Goal: Check status: Check status

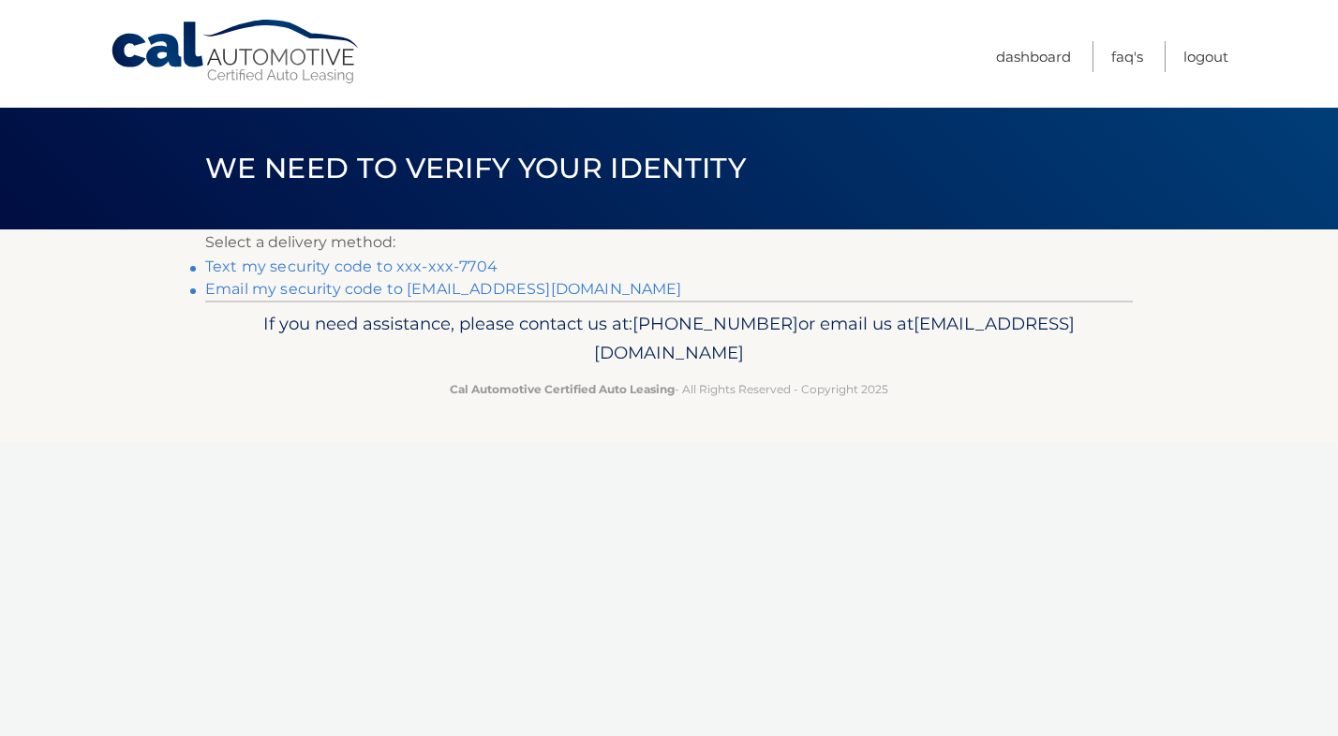
click at [467, 288] on link "Email my security code to n******@me.com" at bounding box center [443, 289] width 477 height 18
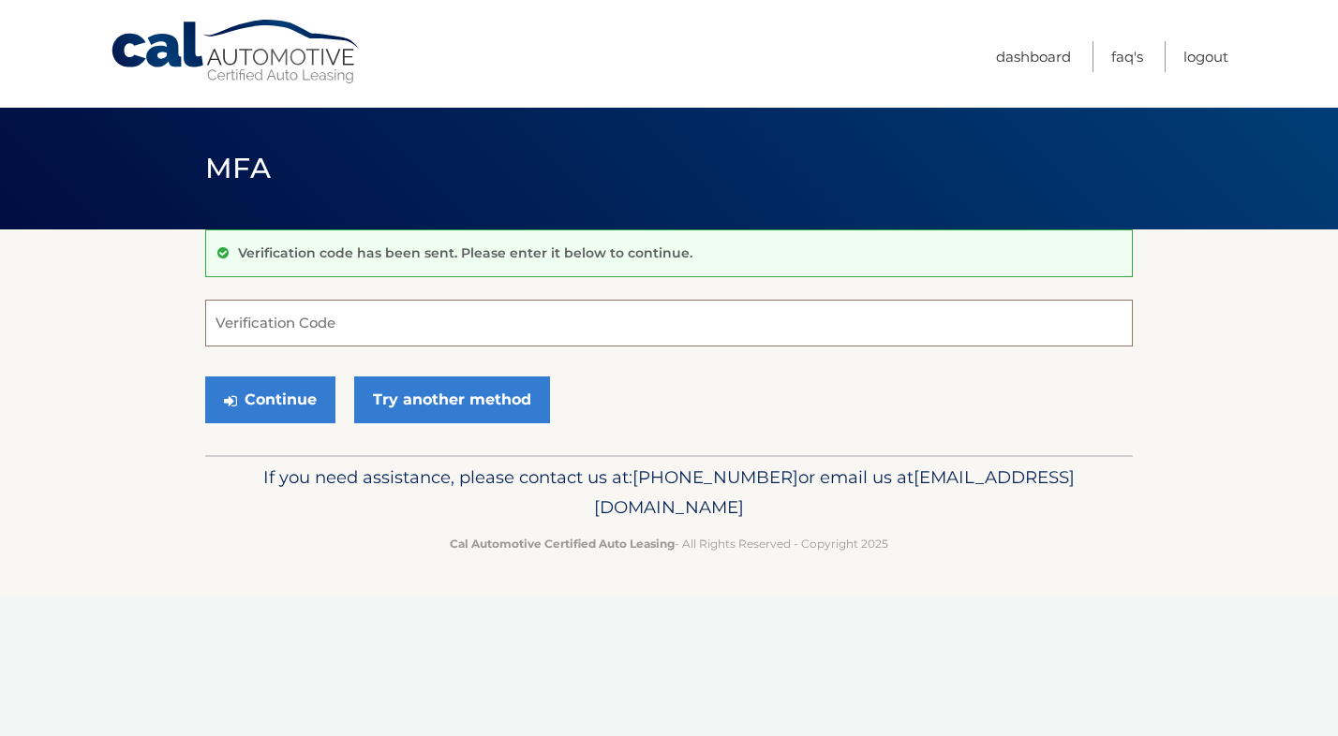
click at [442, 336] on input "Verification Code" at bounding box center [668, 323] width 927 height 47
paste input "477919"
click at [275, 394] on button "Continue" at bounding box center [270, 400] width 130 height 47
click at [289, 332] on input "477919" at bounding box center [668, 323] width 927 height 47
type input "477919"
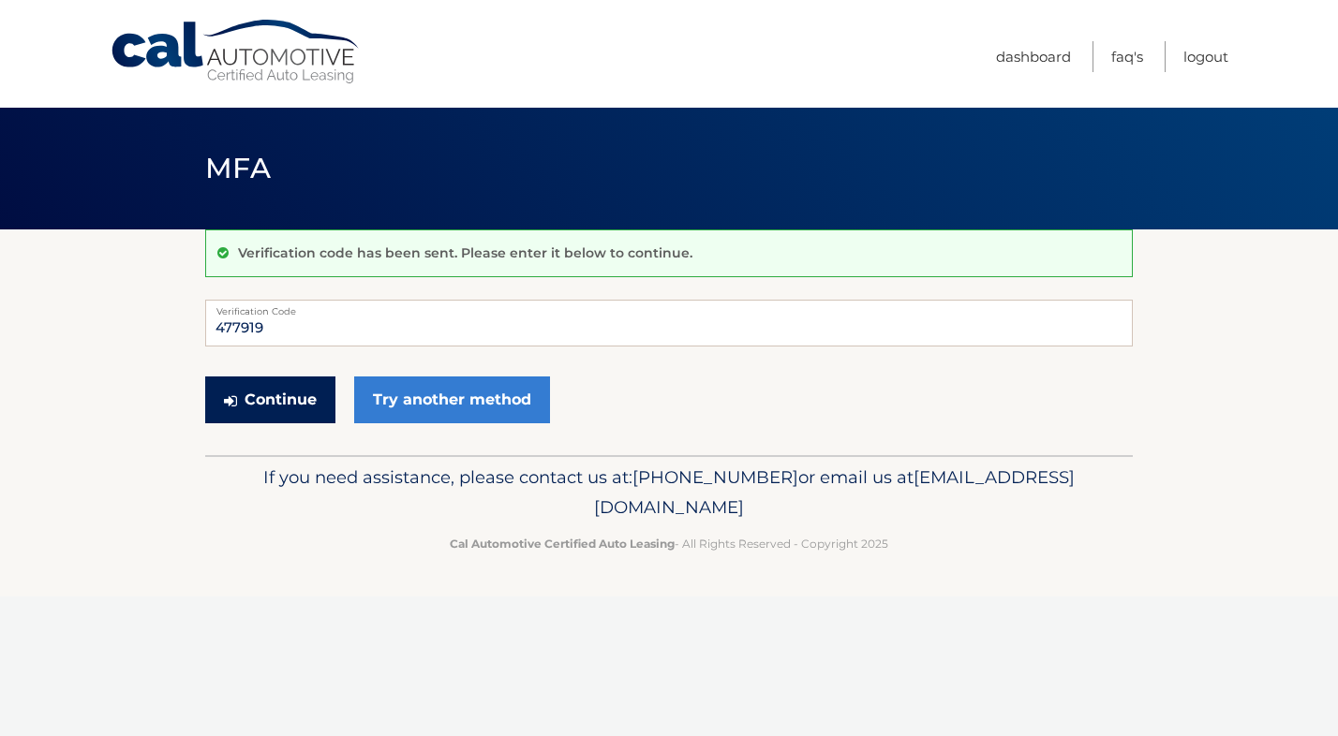
click at [285, 390] on button "Continue" at bounding box center [270, 400] width 130 height 47
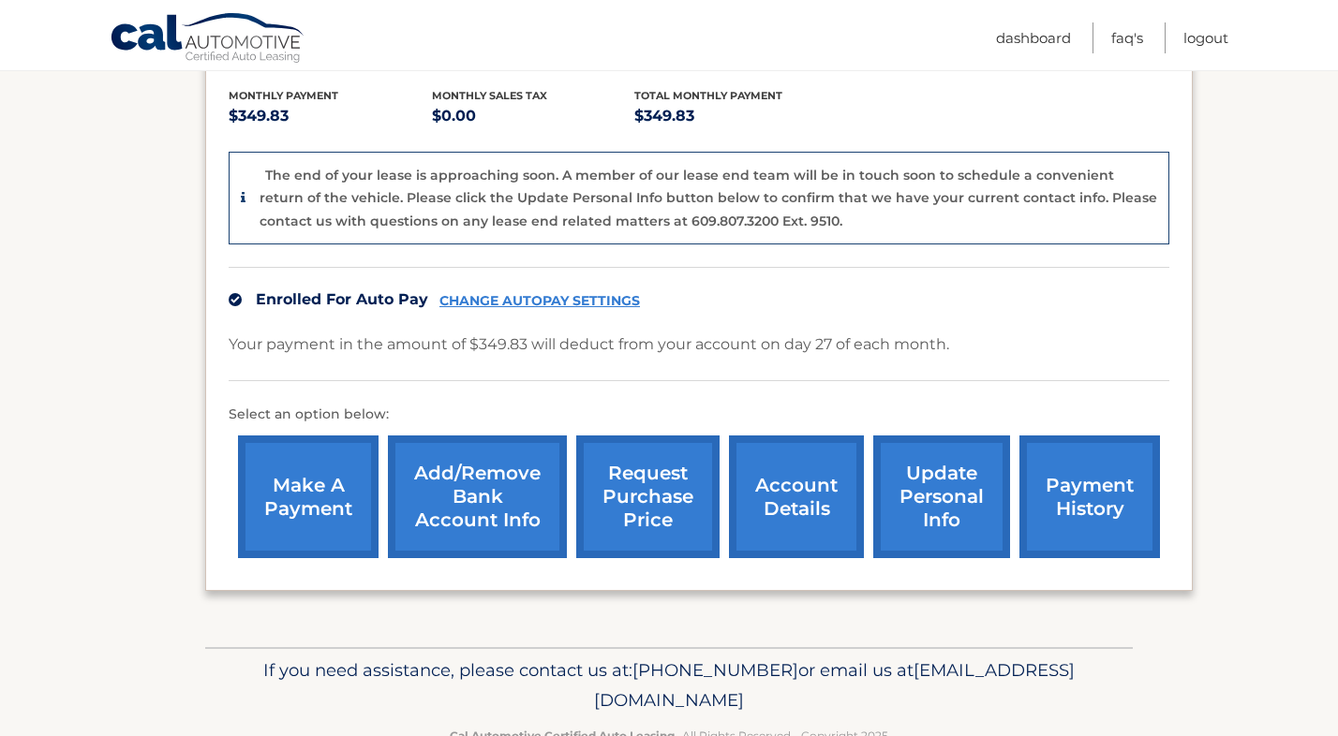
scroll to position [443, 0]
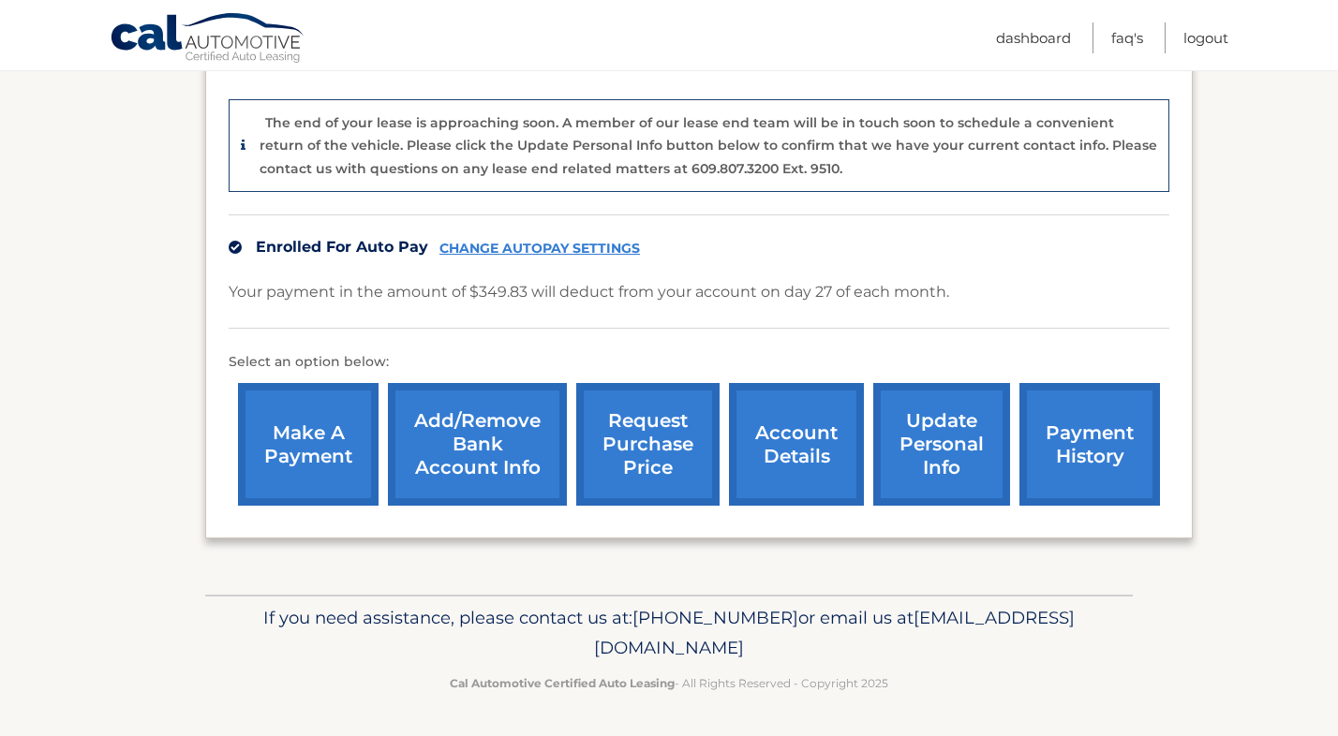
click at [787, 444] on link "account details" at bounding box center [796, 444] width 135 height 123
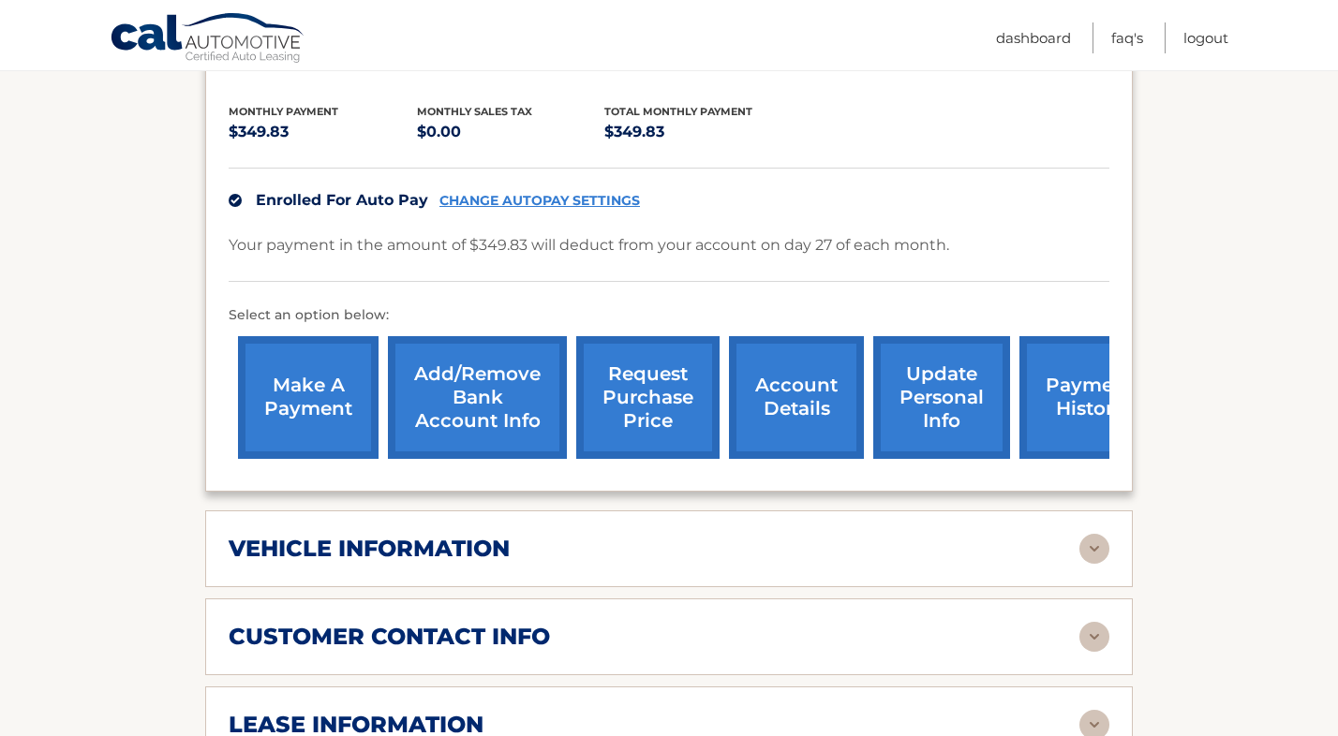
scroll to position [603, 0]
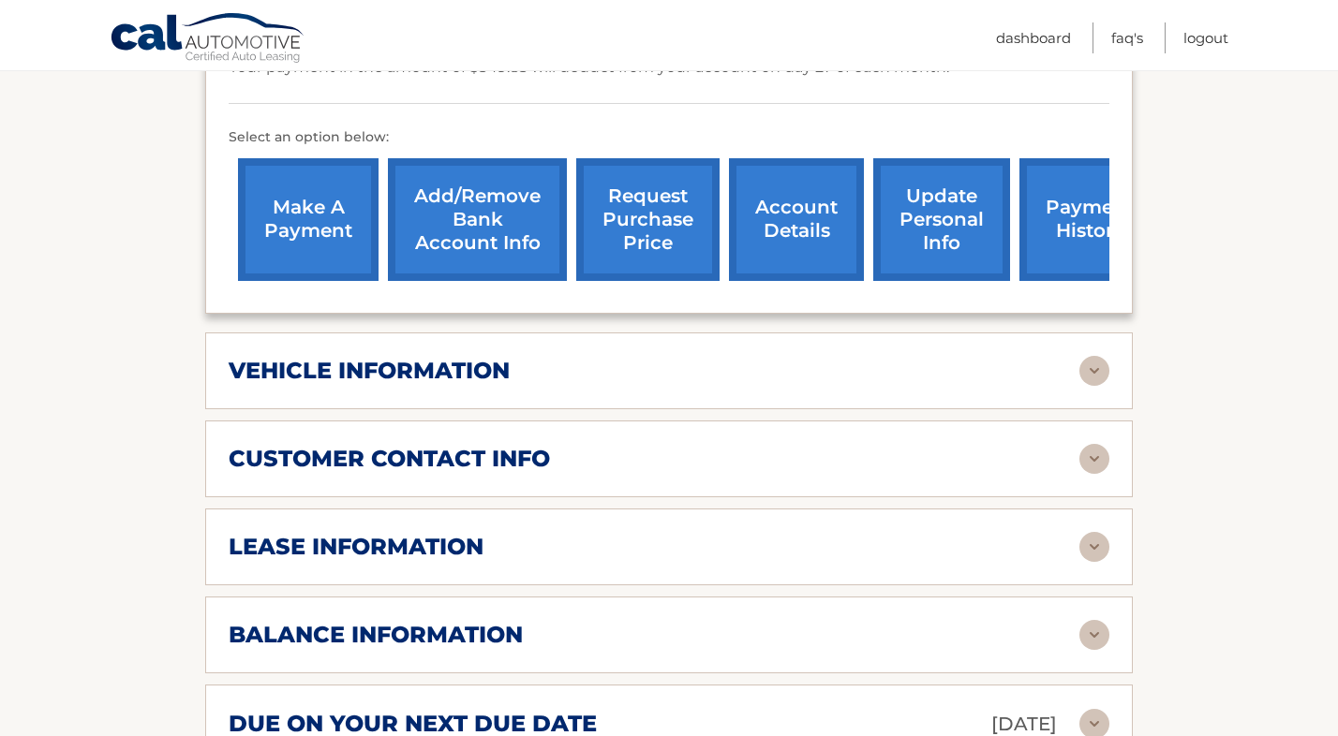
click at [757, 357] on div "vehicle information" at bounding box center [654, 371] width 851 height 28
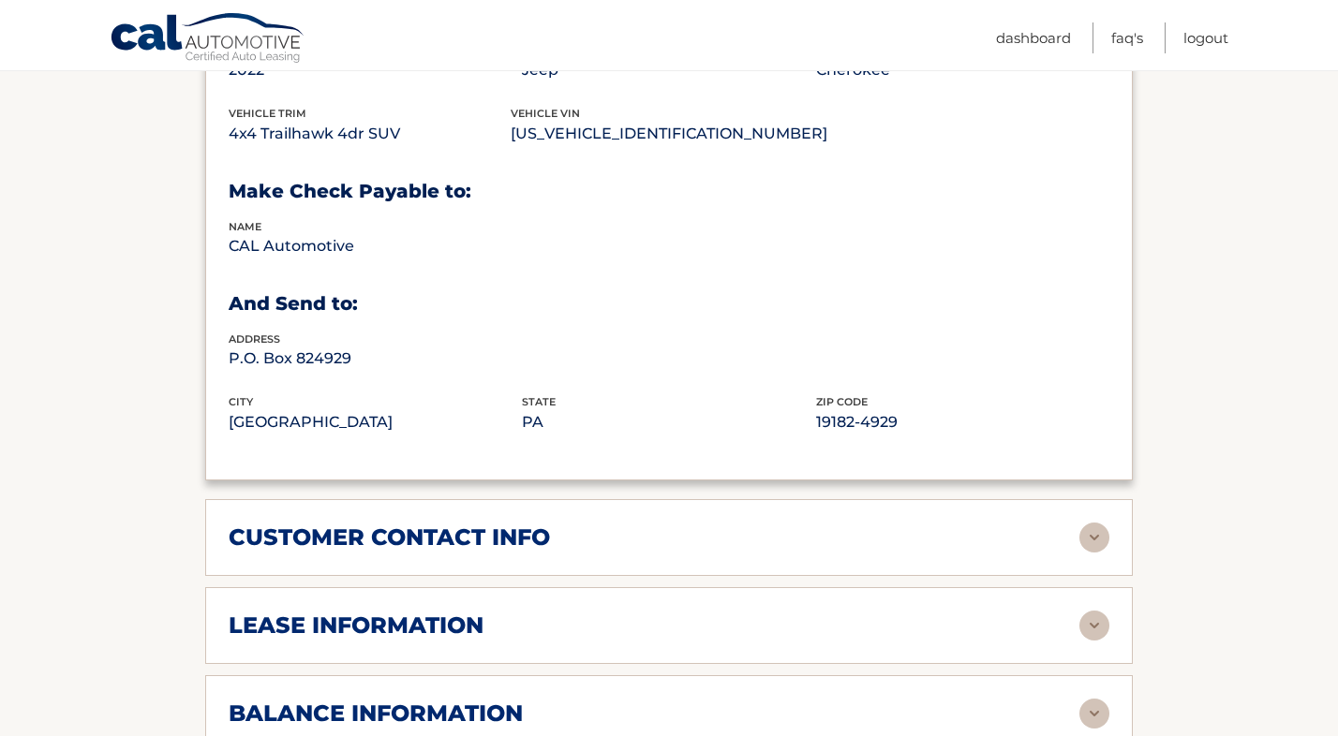
scroll to position [1005, 0]
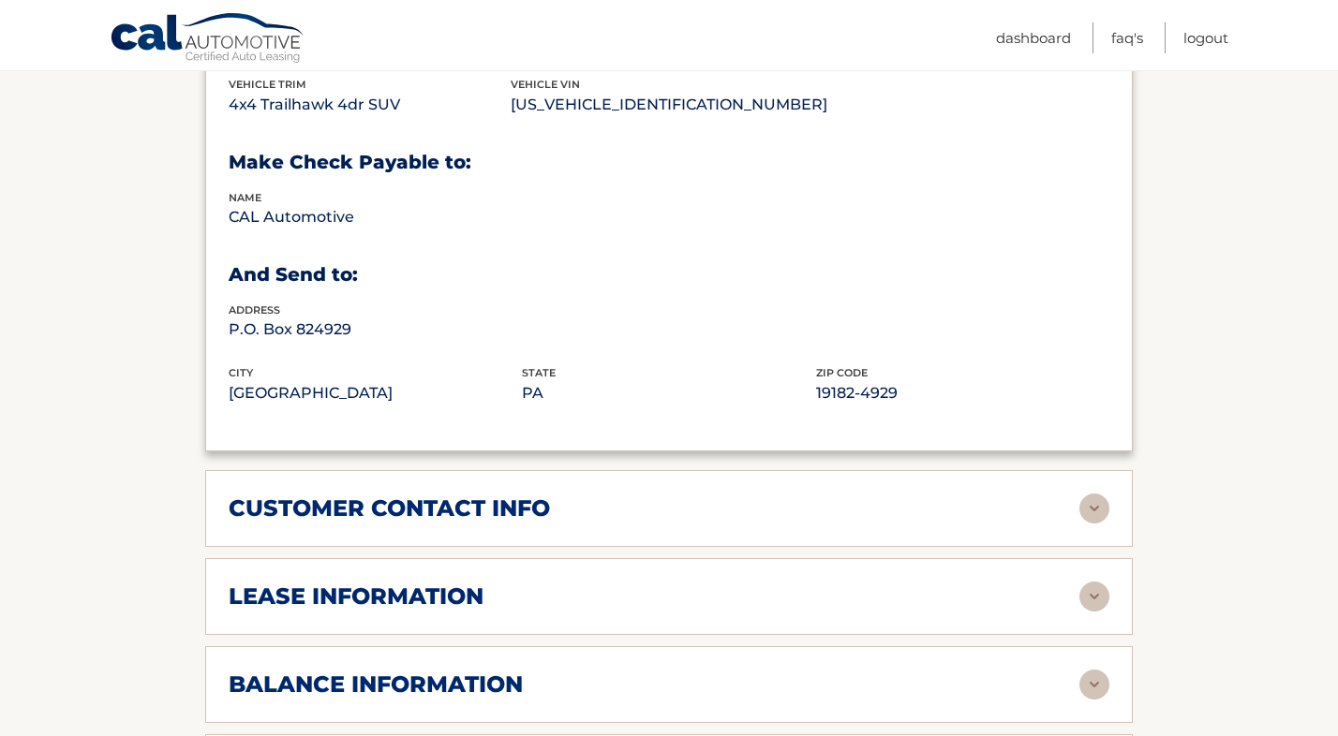
click at [1100, 494] on img at bounding box center [1094, 509] width 30 height 30
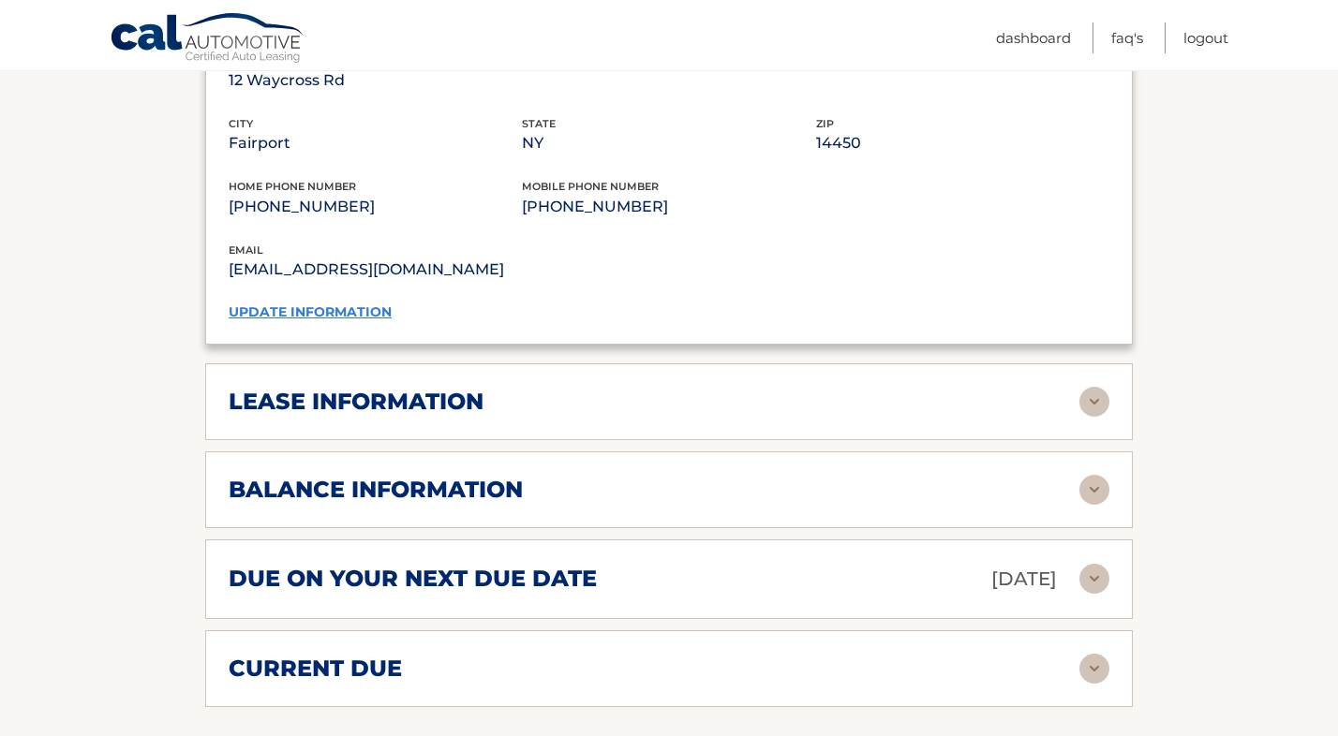
scroll to position [1575, 0]
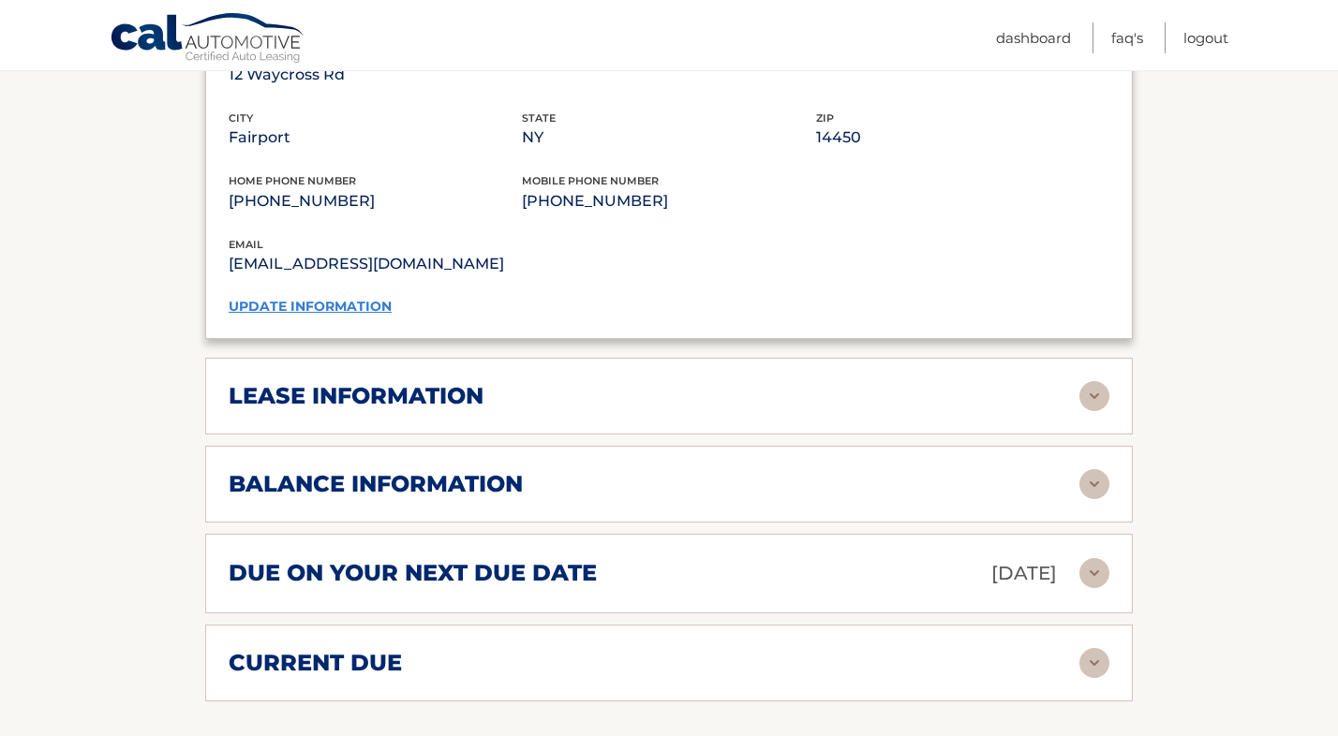
click at [1105, 381] on img at bounding box center [1094, 396] width 30 height 30
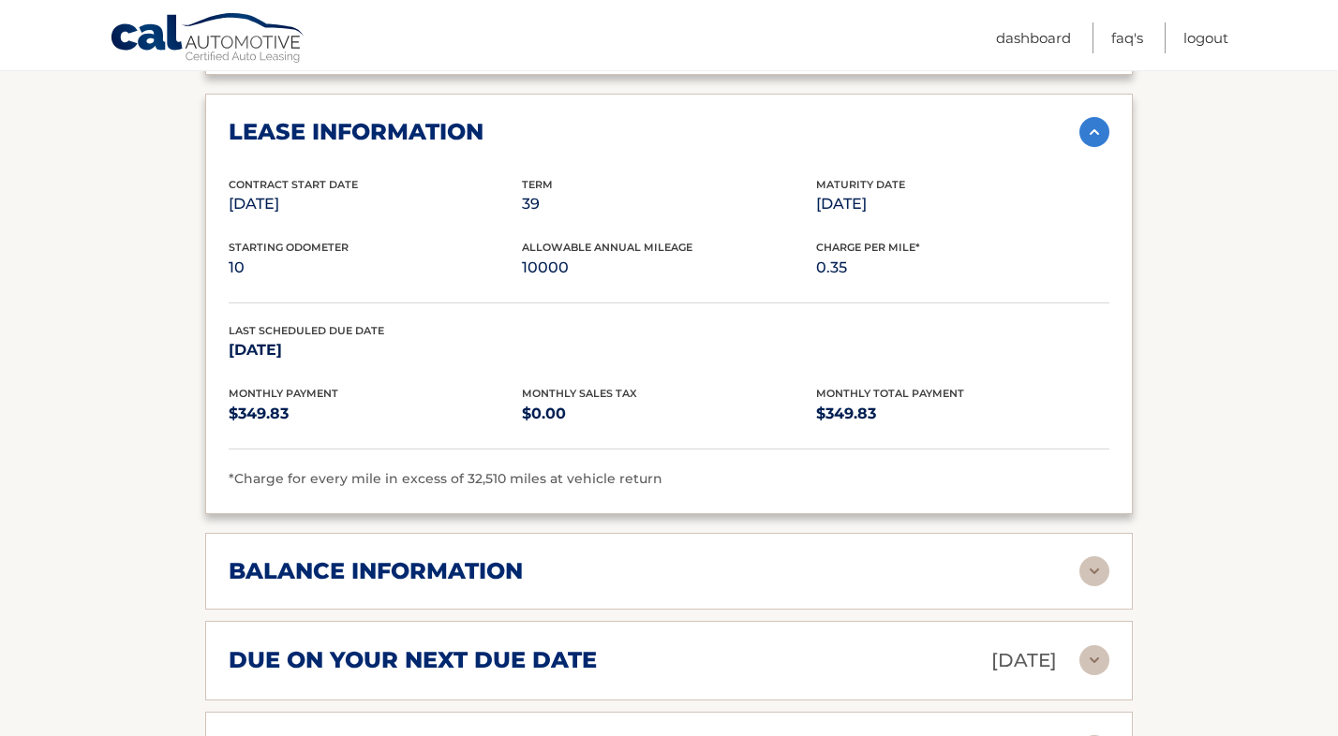
scroll to position [2169, 0]
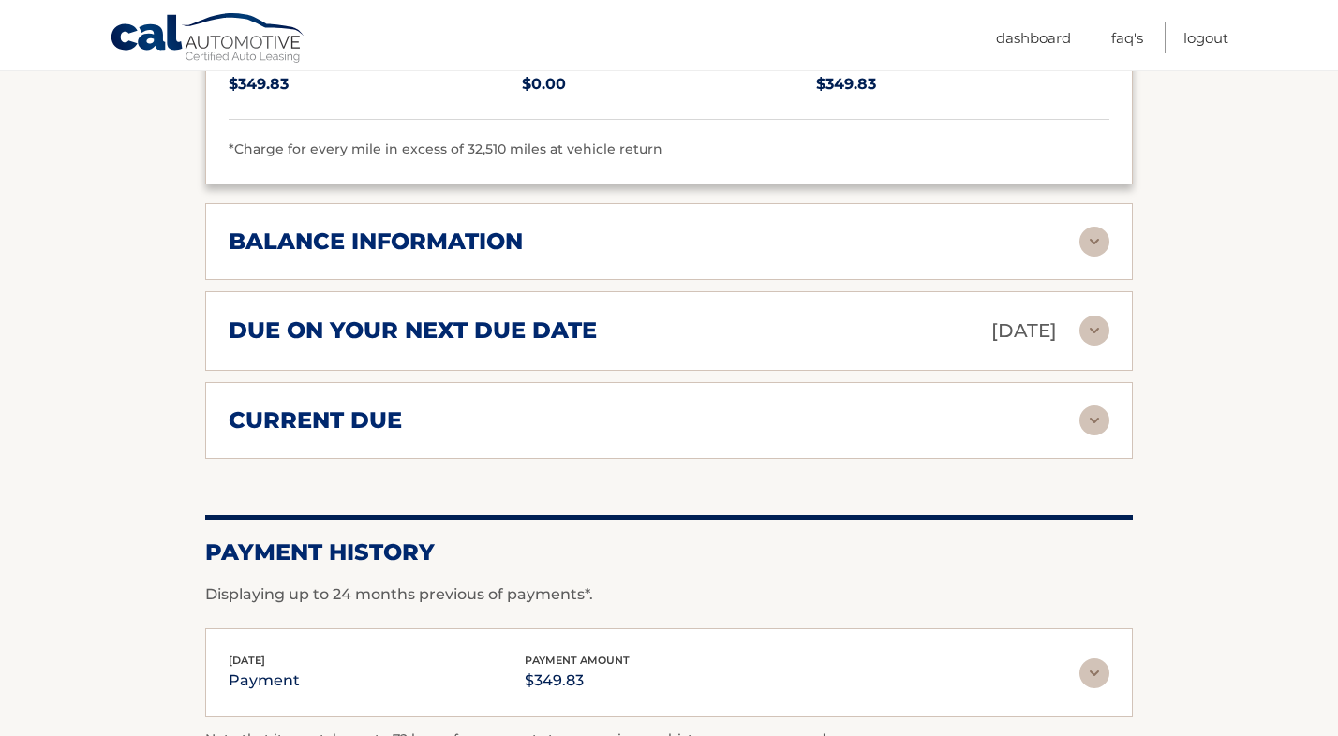
click at [1094, 227] on img at bounding box center [1094, 242] width 30 height 30
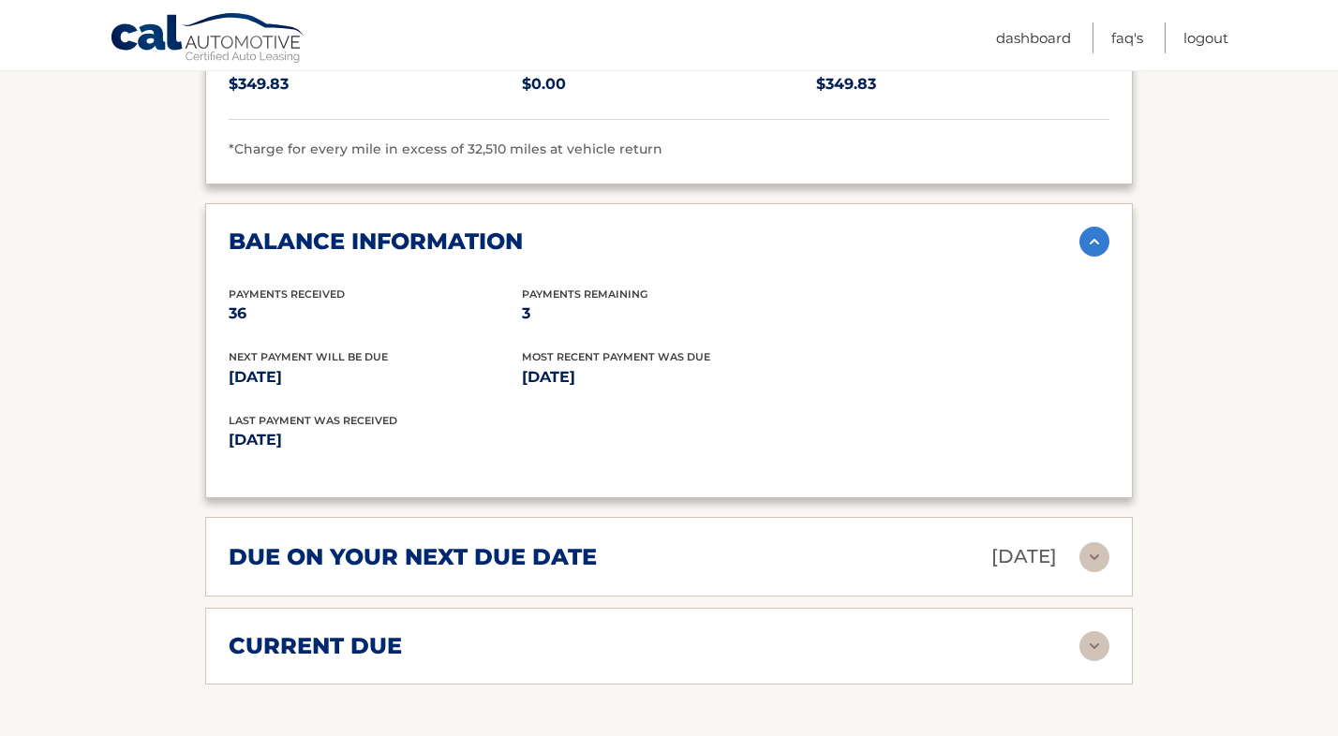
click at [1089, 227] on img at bounding box center [1094, 242] width 30 height 30
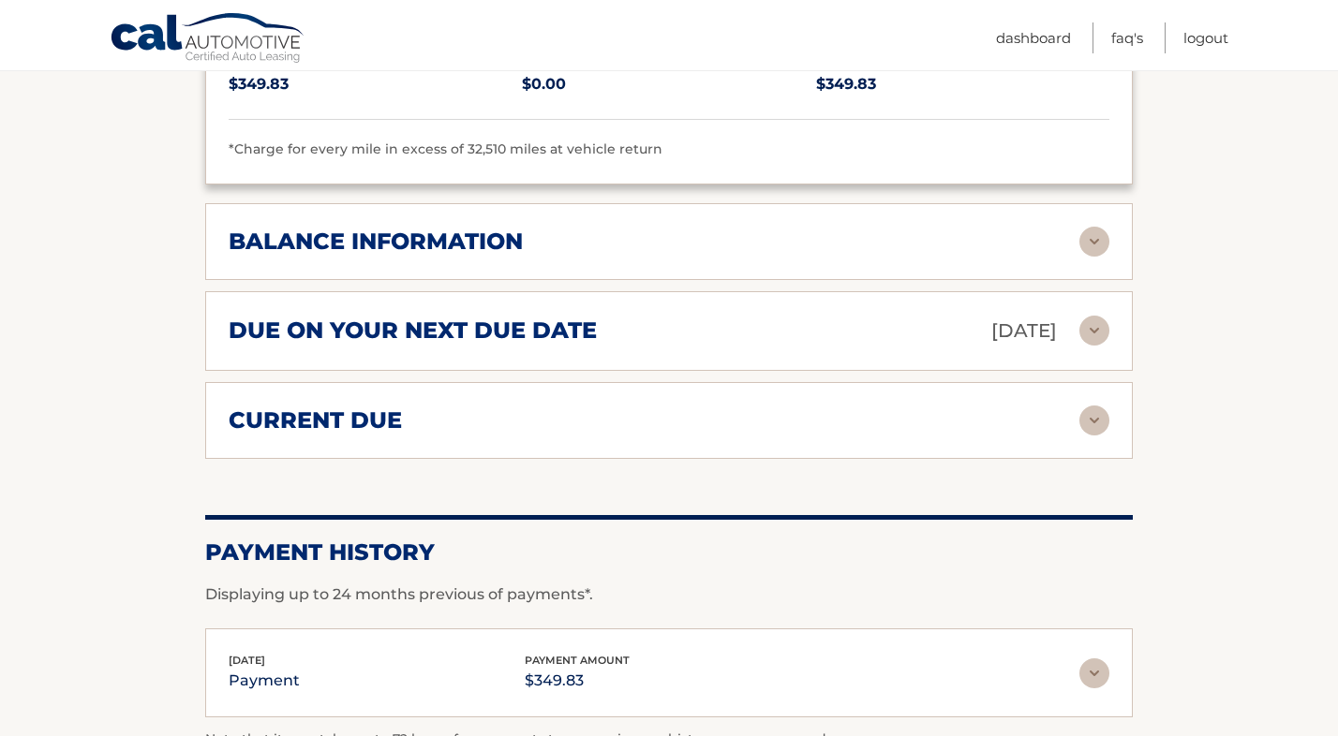
click at [1087, 316] on img at bounding box center [1094, 331] width 30 height 30
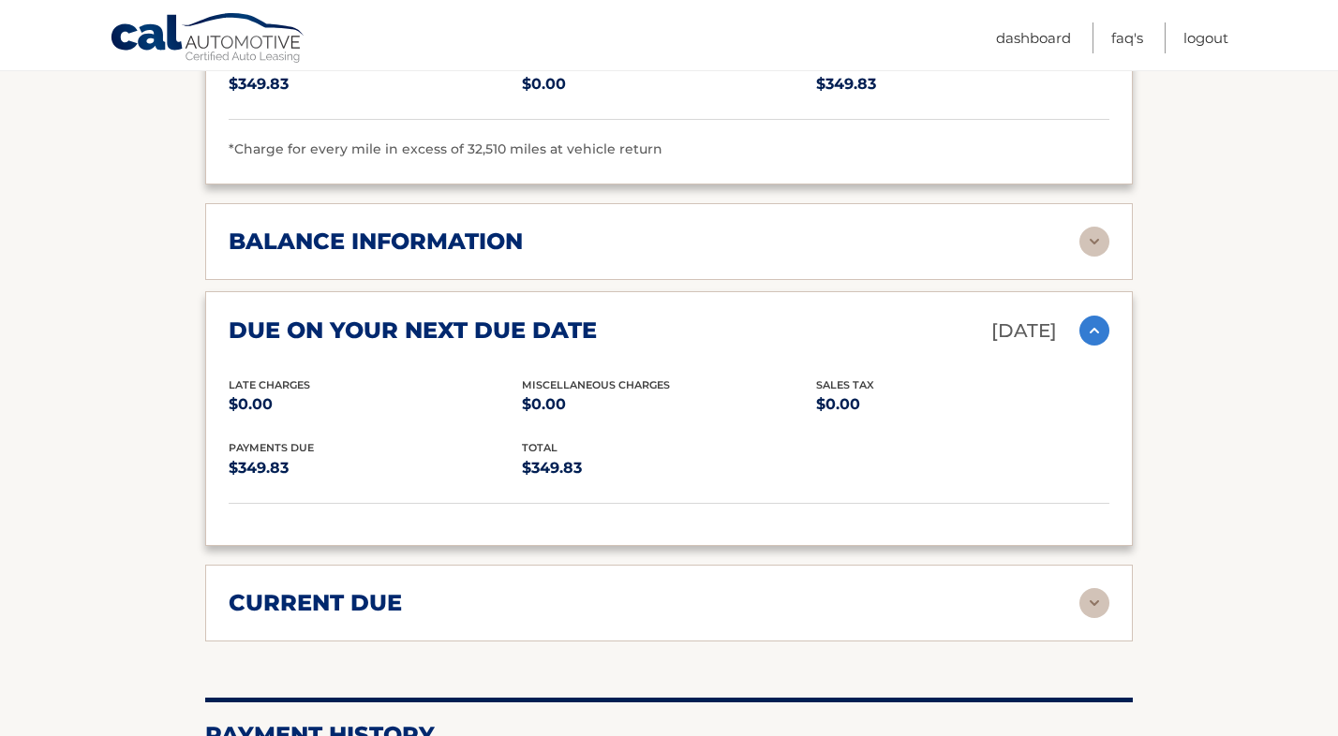
click at [1093, 316] on img at bounding box center [1094, 331] width 30 height 30
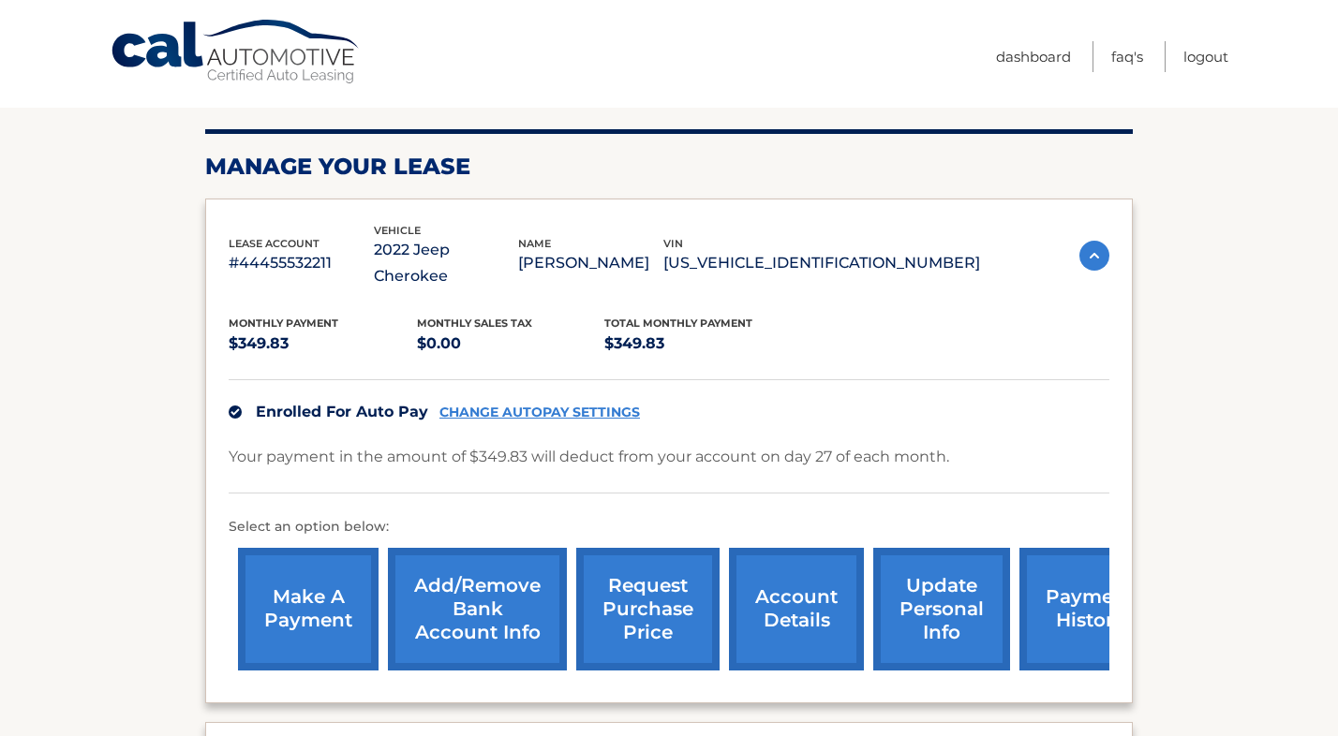
scroll to position [0, 0]
